Goal: Task Accomplishment & Management: Use online tool/utility

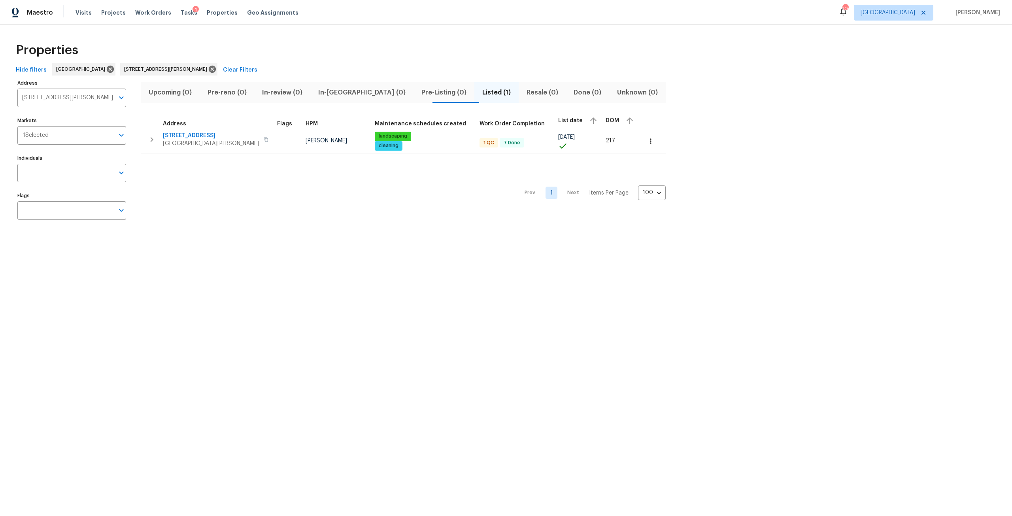
click at [205, 19] on div "Visits Projects Work Orders Tasks 1 Properties Geo Assignments" at bounding box center [192, 13] width 232 height 16
drag, startPoint x: 210, startPoint y: 18, endPoint x: 220, endPoint y: 12, distance: 12.1
click at [214, 16] on div "Visits Projects Work Orders Tasks 1 Properties Geo Assignments" at bounding box center [192, 13] width 232 height 16
click at [220, 12] on span "Properties" at bounding box center [222, 13] width 31 height 8
type input "[STREET_ADDRESS][PERSON_NAME]"
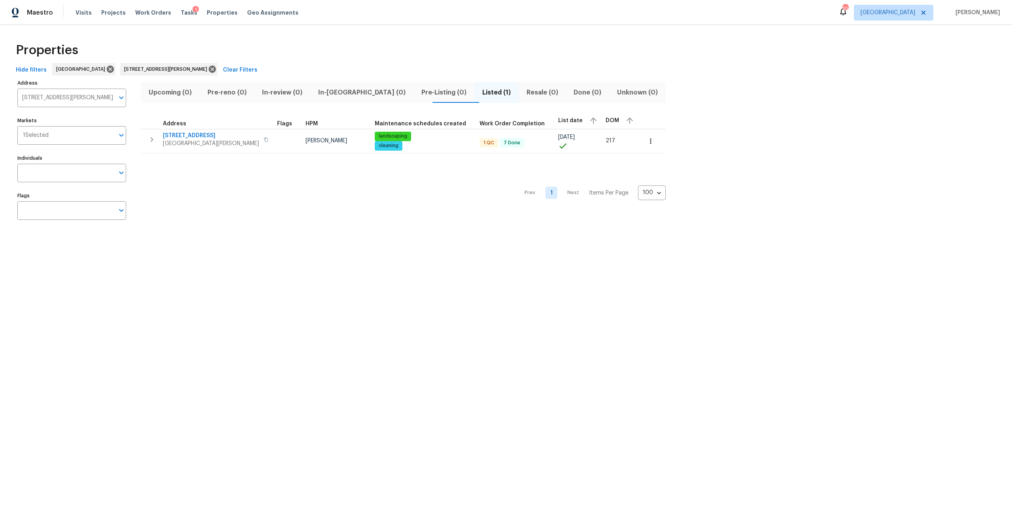
click at [171, 12] on div "Visits Projects Work Orders Tasks 1 Properties Geo Assignments" at bounding box center [192, 13] width 232 height 16
click at [181, 11] on span "Tasks" at bounding box center [189, 13] width 17 height 6
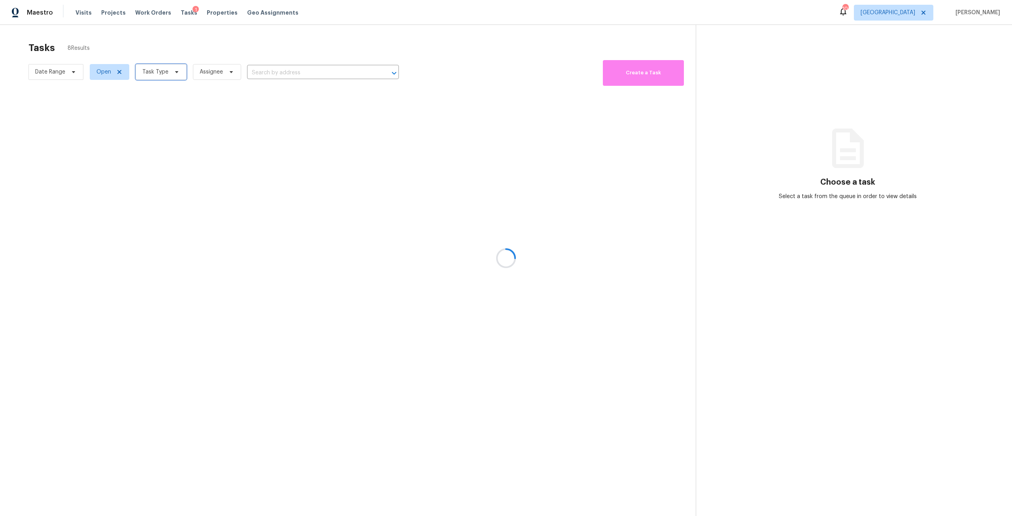
click at [166, 67] on span "Task Type" at bounding box center [161, 72] width 51 height 16
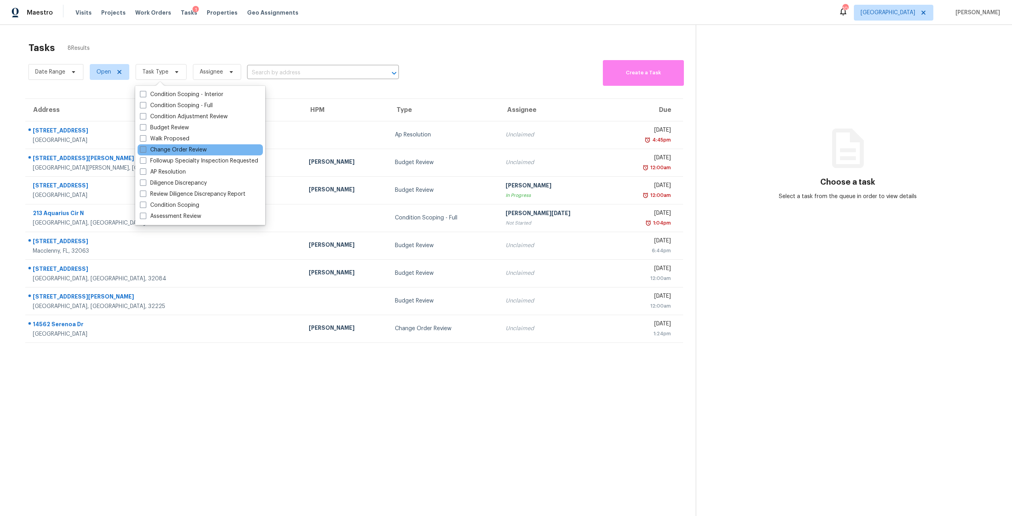
click at [174, 147] on label "Change Order Review" at bounding box center [173, 150] width 67 height 8
click at [145, 147] on input "Change Order Review" at bounding box center [142, 148] width 5 height 5
checkbox input "true"
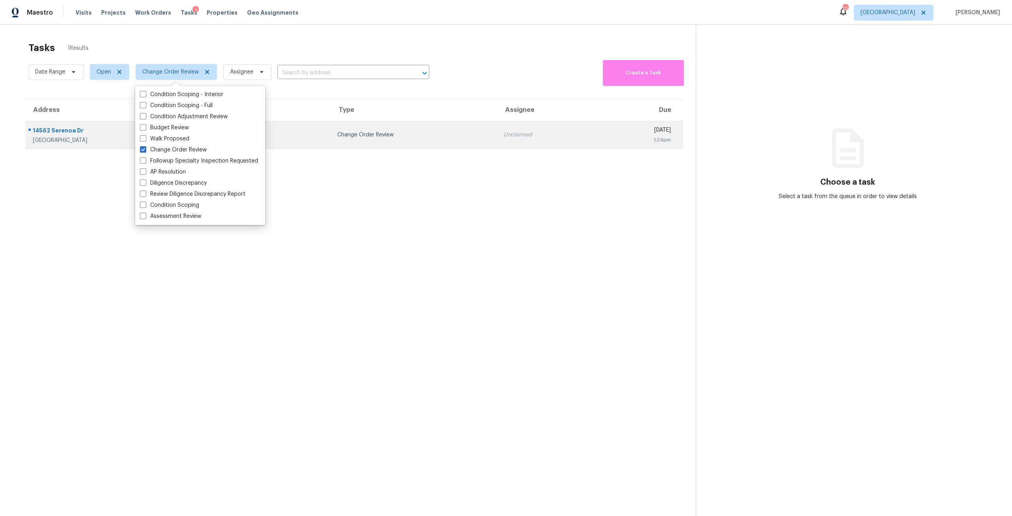
click at [363, 137] on div "Change Order Review" at bounding box center [414, 135] width 154 height 8
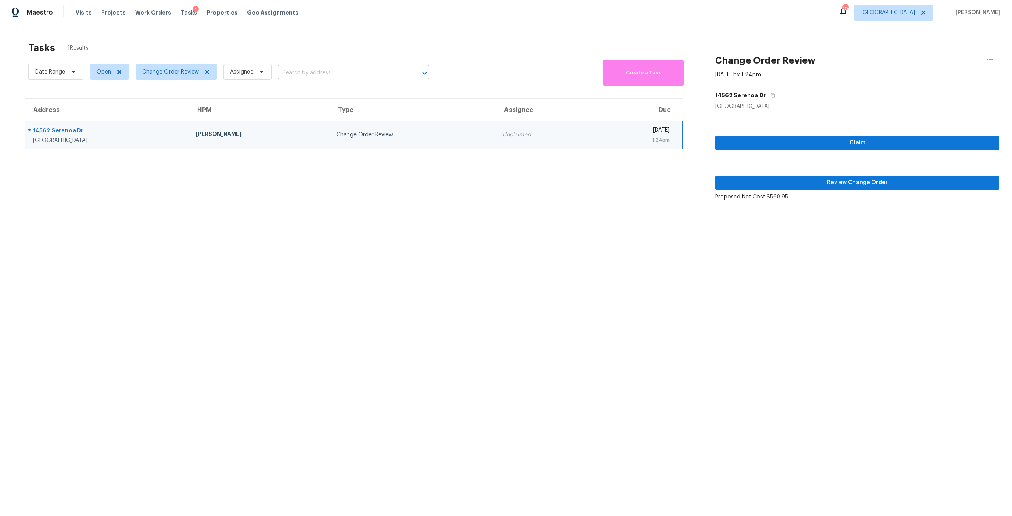
click at [817, 169] on div "Claim Review Change Order Proposed Net Cost: $568.95" at bounding box center [857, 155] width 284 height 91
click at [819, 179] on span "Review Change Order" at bounding box center [858, 183] width 272 height 10
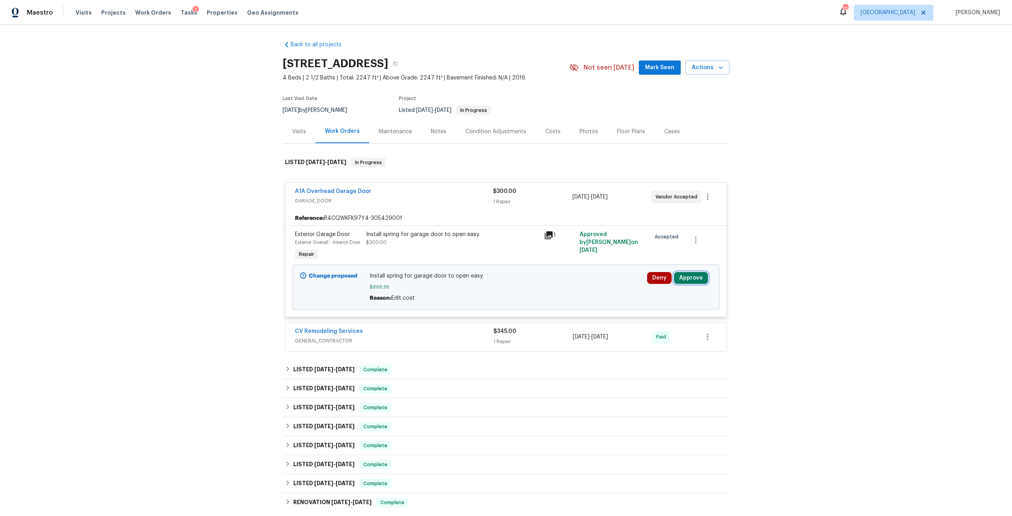
click at [695, 284] on button "Approve" at bounding box center [691, 278] width 34 height 12
click at [582, 294] on span "Approve" at bounding box center [575, 293] width 22 height 6
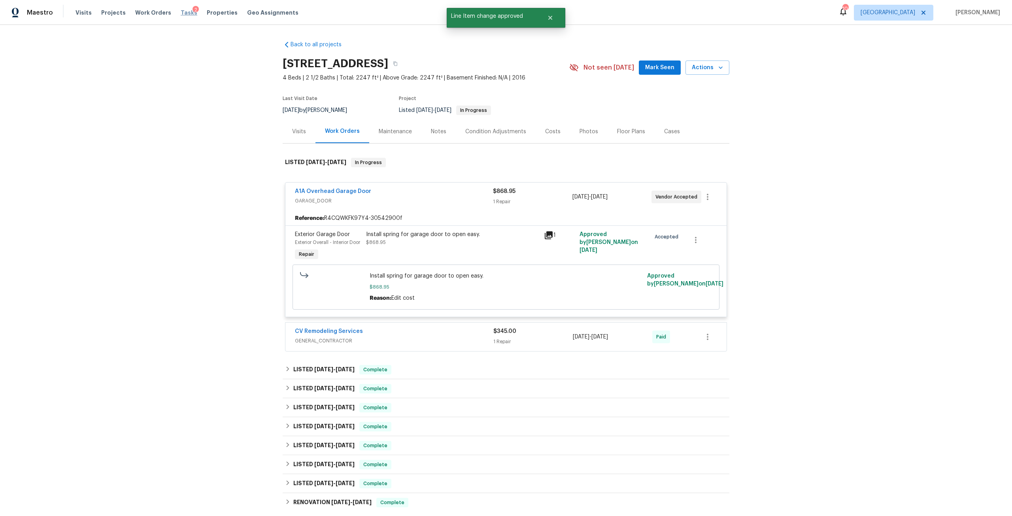
click at [181, 12] on span "Tasks" at bounding box center [189, 13] width 17 height 6
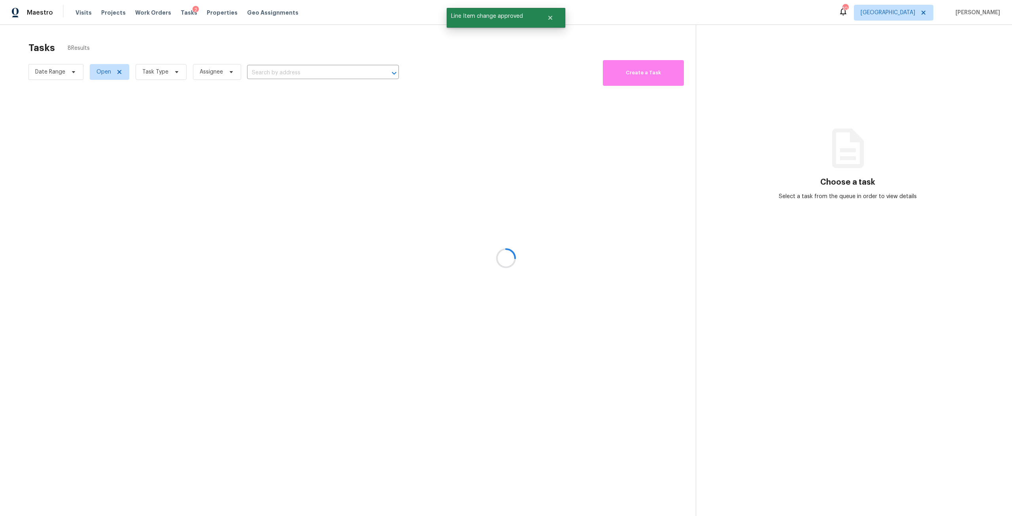
click at [147, 76] on div at bounding box center [506, 258] width 1012 height 516
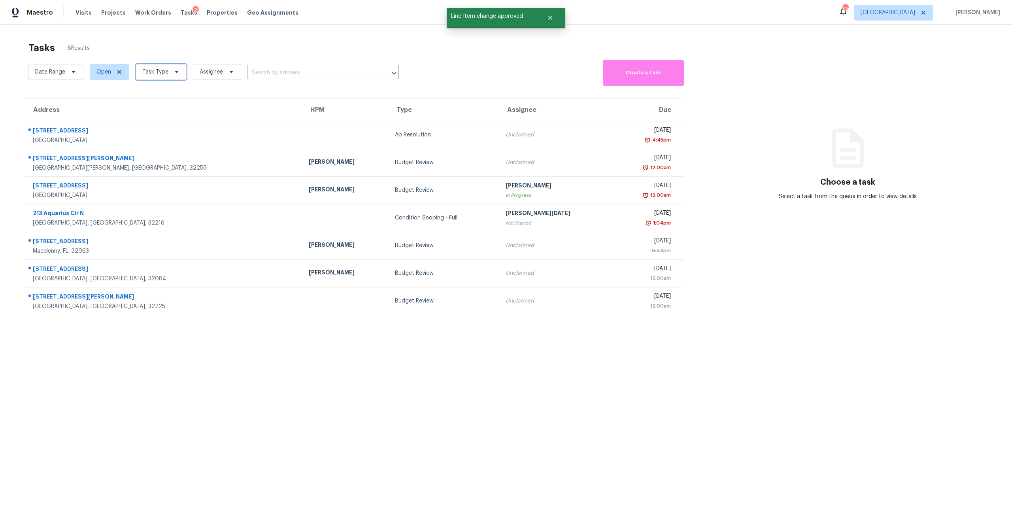
click at [154, 75] on span "Task Type" at bounding box center [155, 72] width 26 height 8
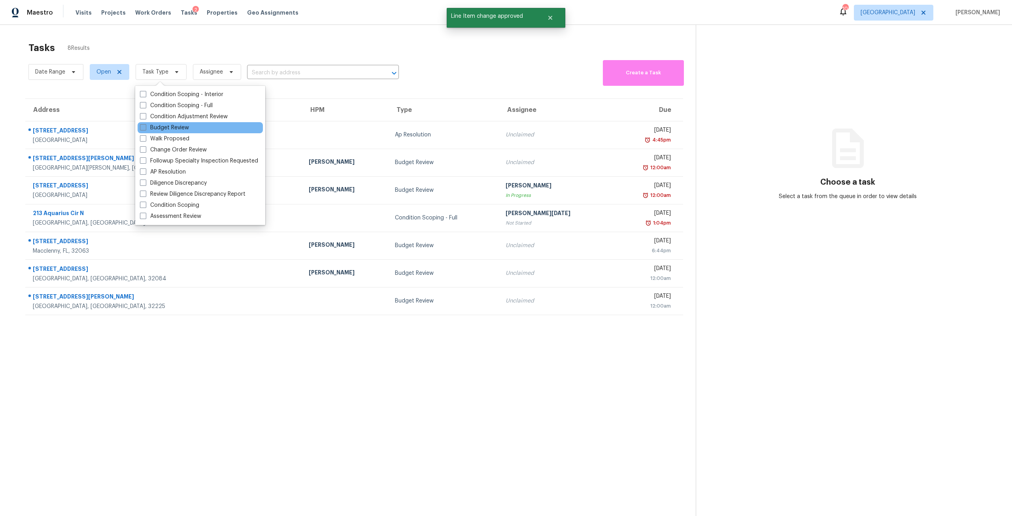
click at [170, 127] on label "Budget Review" at bounding box center [164, 128] width 49 height 8
click at [145, 127] on input "Budget Review" at bounding box center [142, 126] width 5 height 5
checkbox input "true"
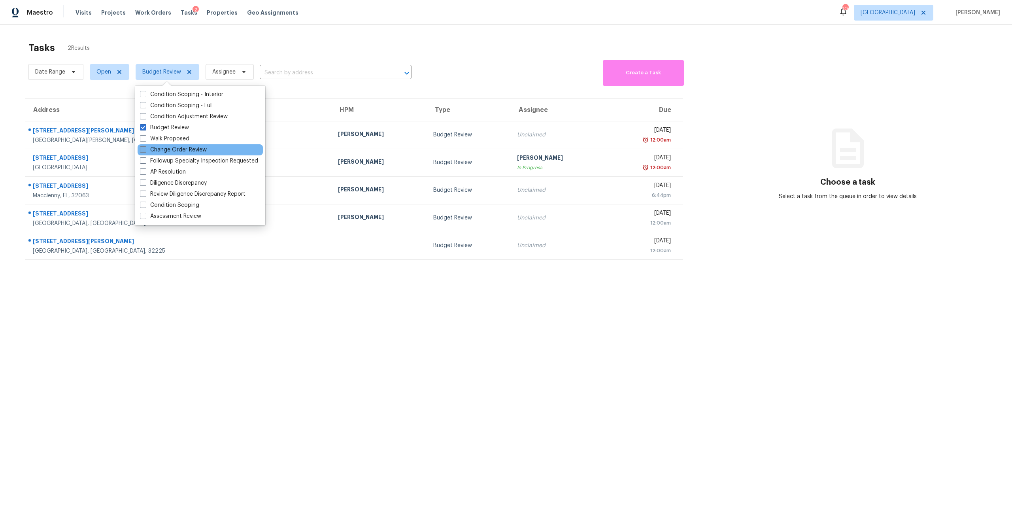
click at [187, 151] on label "Change Order Review" at bounding box center [173, 150] width 67 height 8
click at [145, 151] on input "Change Order Review" at bounding box center [142, 148] width 5 height 5
checkbox input "true"
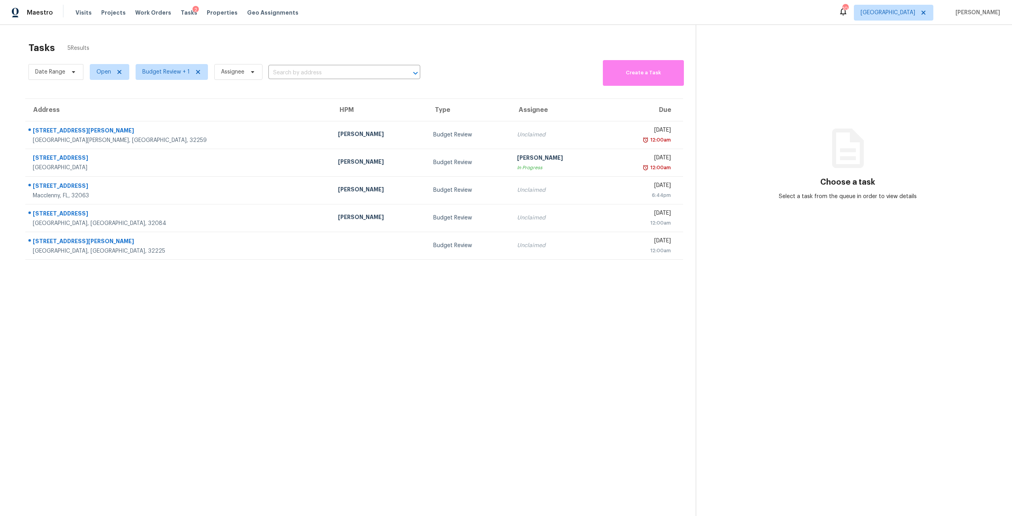
click at [364, 347] on section "Tasks 5 Results Date Range Open Budget Review + 1 Assignee ​ Create a Task Addr…" at bounding box center [354, 289] width 683 height 503
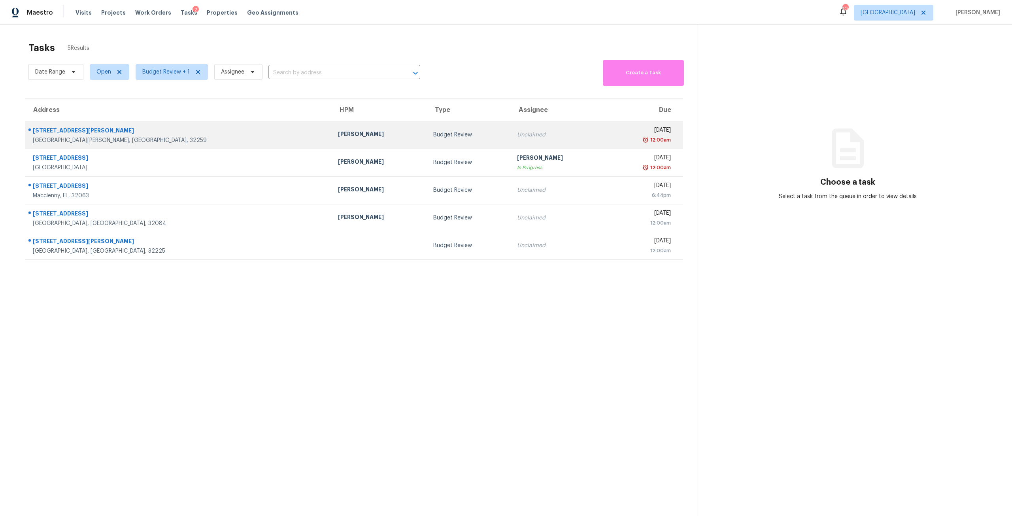
click at [606, 144] on td "[DATE] 12:00am" at bounding box center [644, 135] width 77 height 28
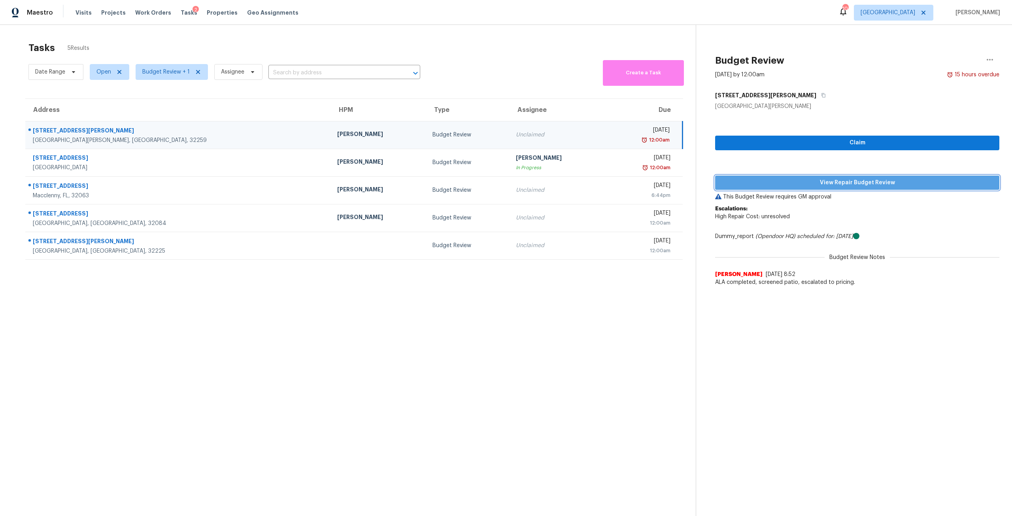
click at [797, 183] on span "View Repair Budget Review" at bounding box center [858, 183] width 272 height 10
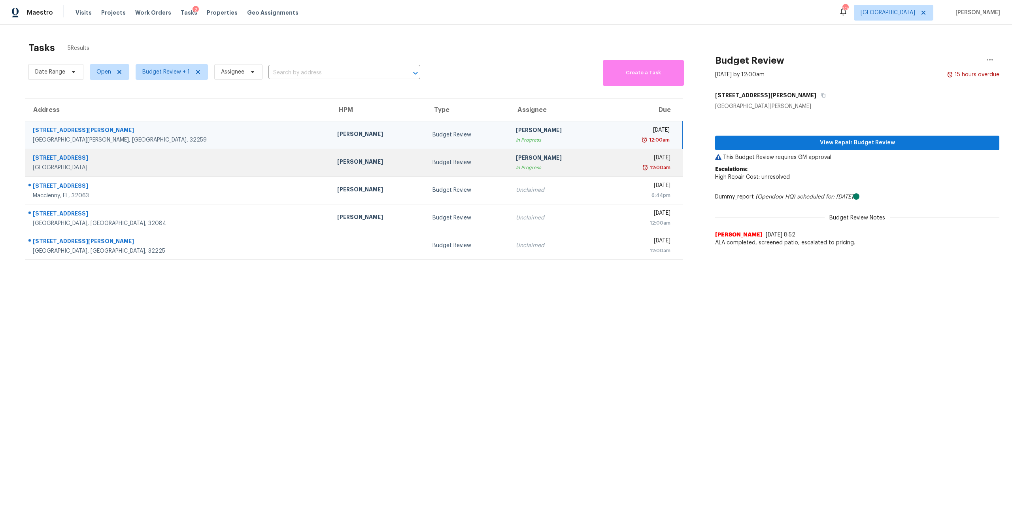
click at [611, 165] on div "12:00am" at bounding box center [640, 168] width 59 height 8
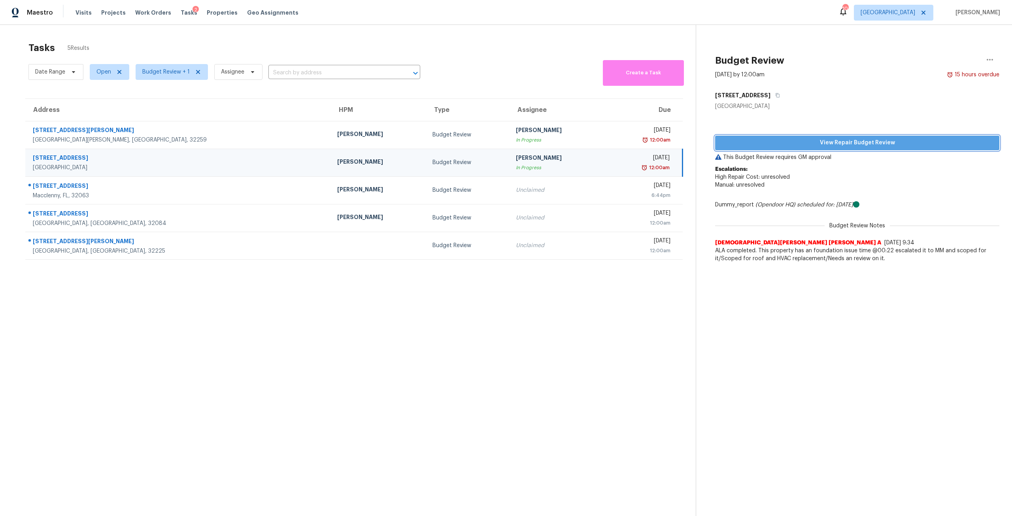
click at [805, 149] on button "View Repair Budget Review" at bounding box center [857, 143] width 284 height 15
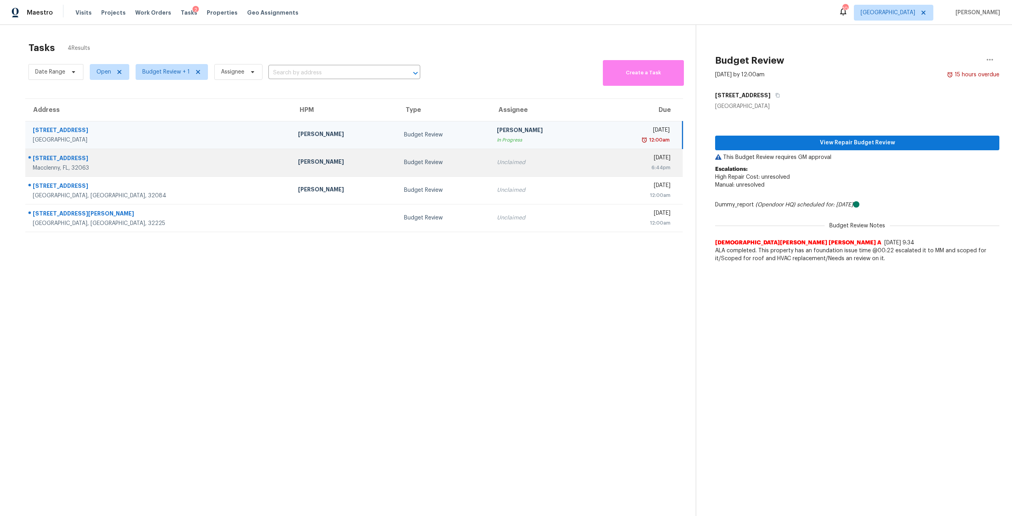
click at [603, 160] on div "[DATE]" at bounding box center [637, 159] width 68 height 10
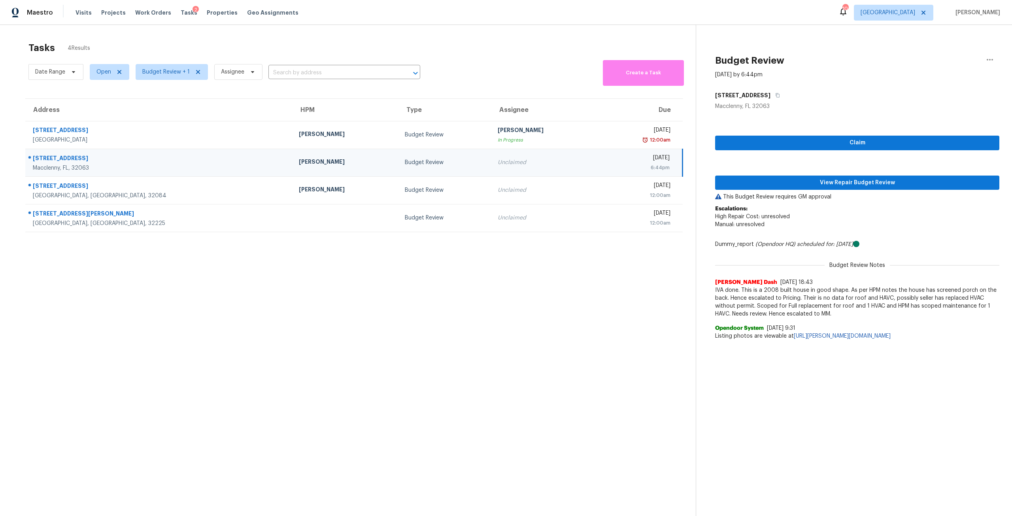
click at [834, 171] on div "Claim View Repair Budget Review This Budget Review requires GM approval Escalat…" at bounding box center [857, 227] width 284 height 234
click at [915, 186] on span "View Repair Budget Review" at bounding box center [858, 183] width 272 height 10
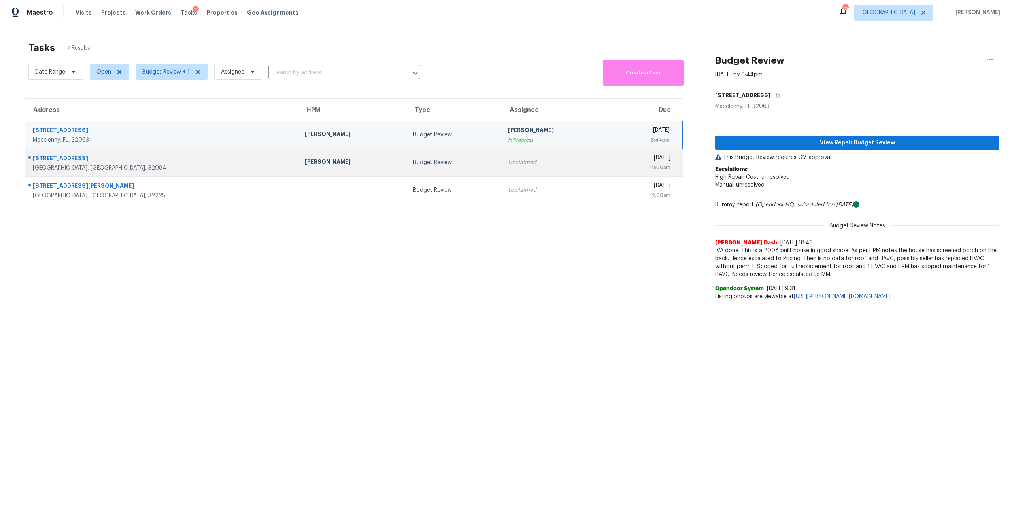
click at [416, 174] on td "Budget Review" at bounding box center [454, 163] width 95 height 28
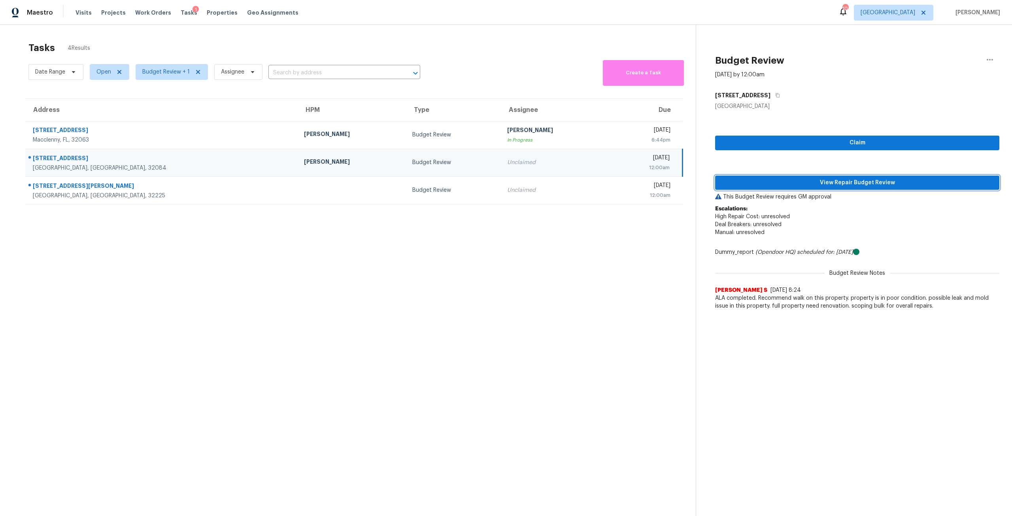
click at [859, 189] on button "View Repair Budget Review" at bounding box center [857, 183] width 284 height 15
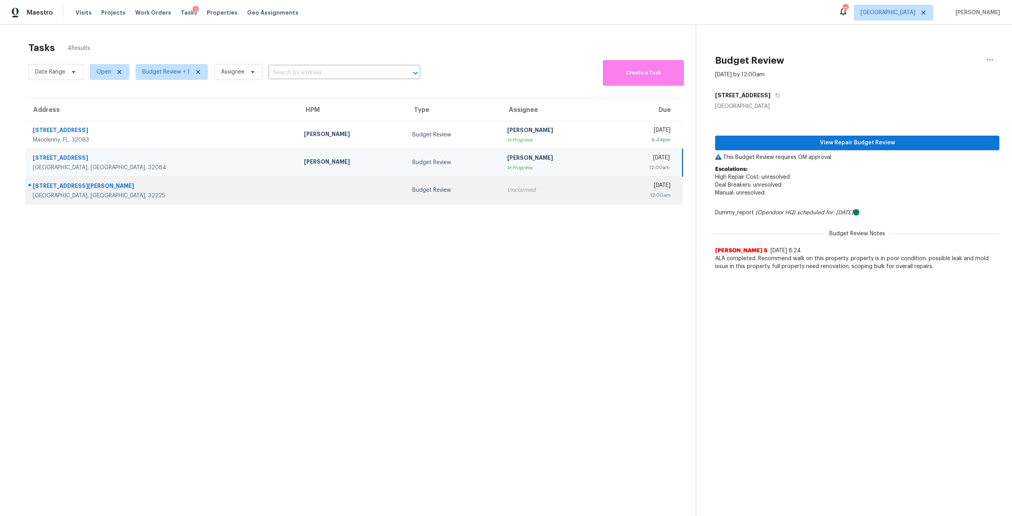
click at [501, 186] on td "Unclaimed" at bounding box center [555, 190] width 108 height 28
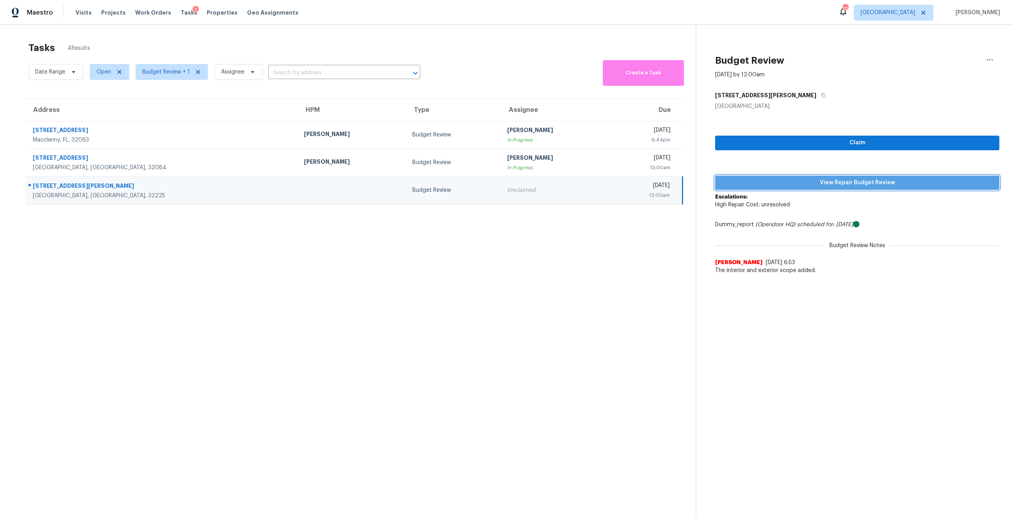
click at [860, 184] on span "View Repair Budget Review" at bounding box center [858, 183] width 272 height 10
